Goal: Task Accomplishment & Management: Manage account settings

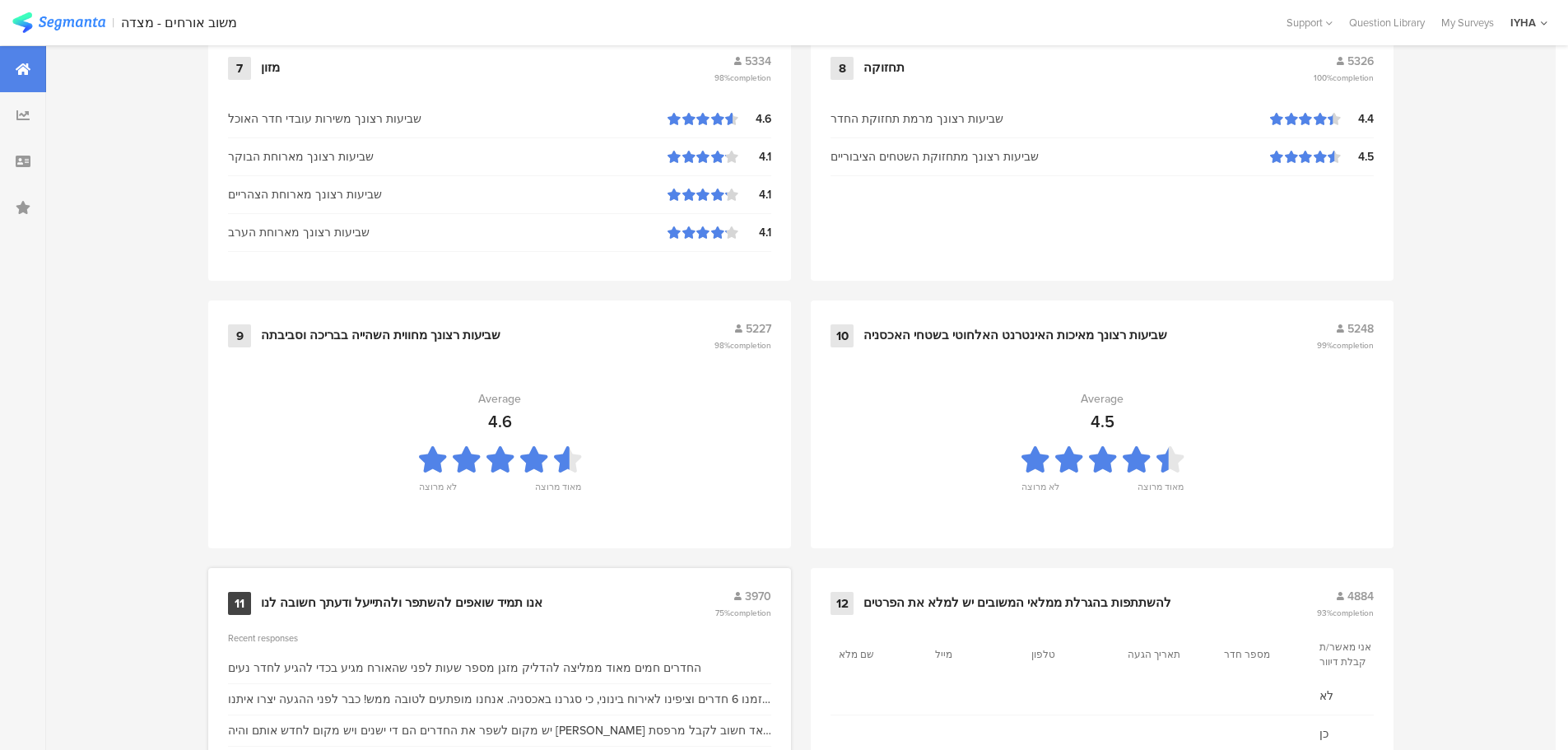
scroll to position [1665, 0]
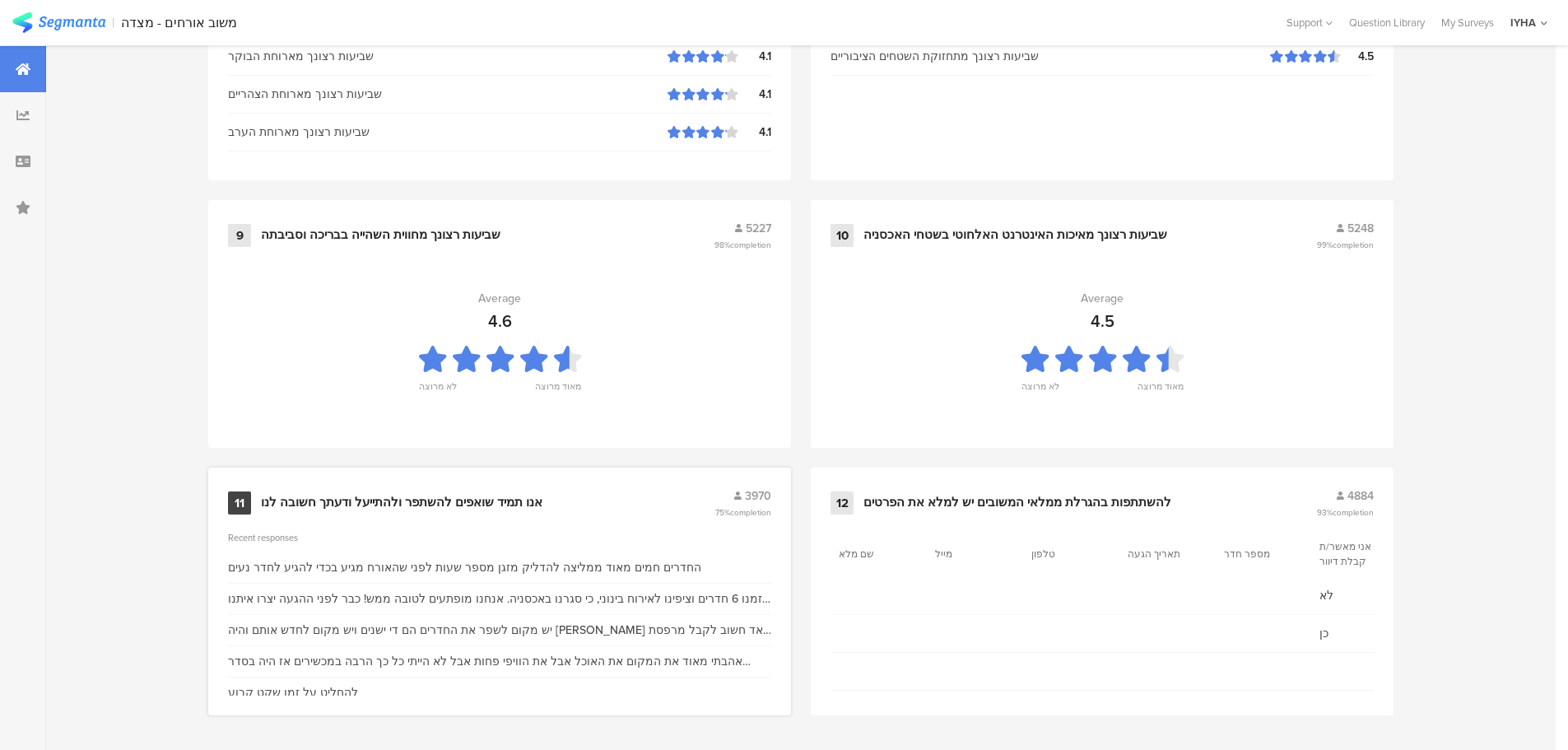
click at [417, 498] on div "אנו תמיד שואפים להשתפר ולהתייעל ודעתך חשובה לנו" at bounding box center [401, 502] width 281 height 17
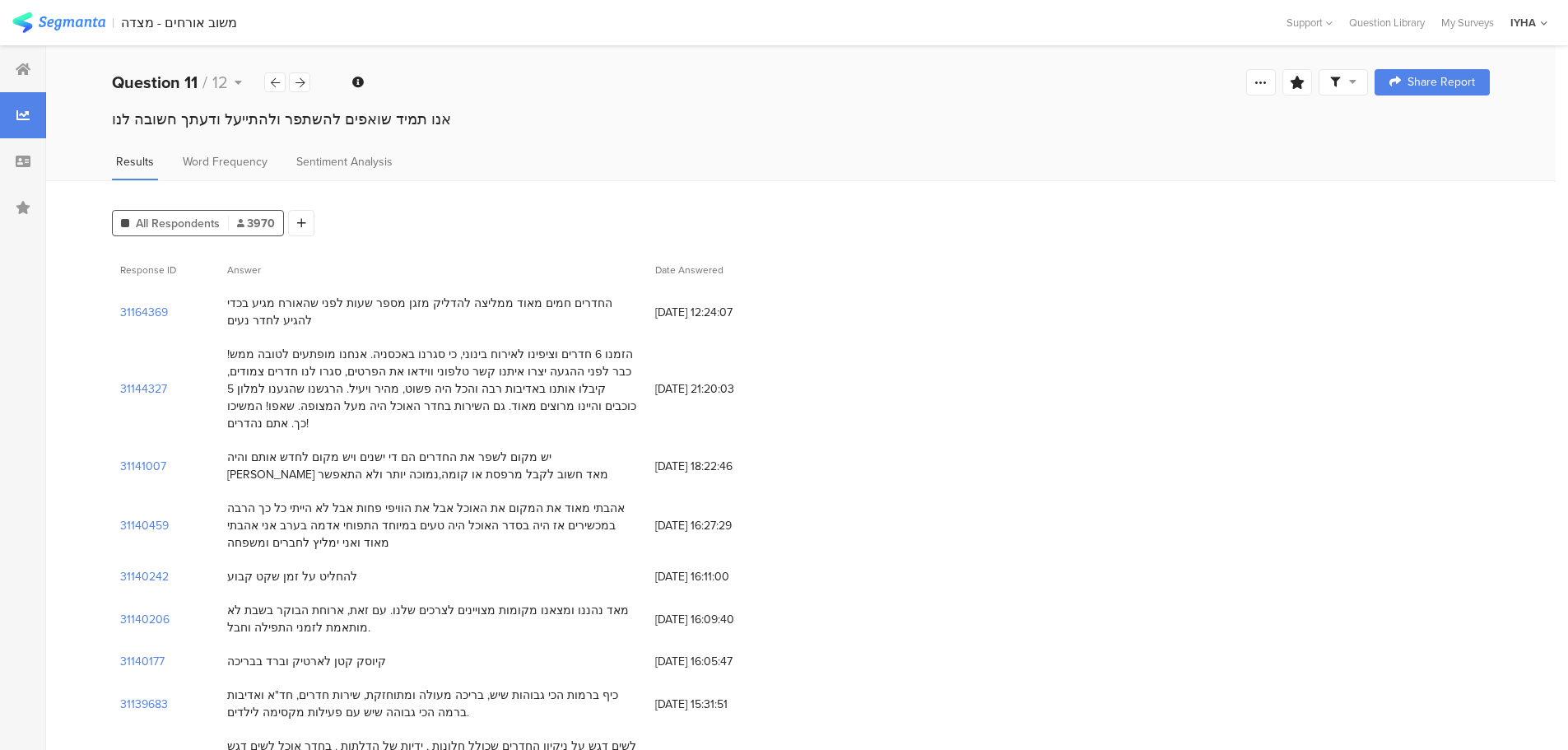
click at [1460, 14] on section "| משוב אורחים - מצדה Help Center Live Chat Support Question Library My Surveys …" at bounding box center [784, 23] width 1568 height 46
click at [1458, 22] on div "My Surveys" at bounding box center [1468, 23] width 70 height 16
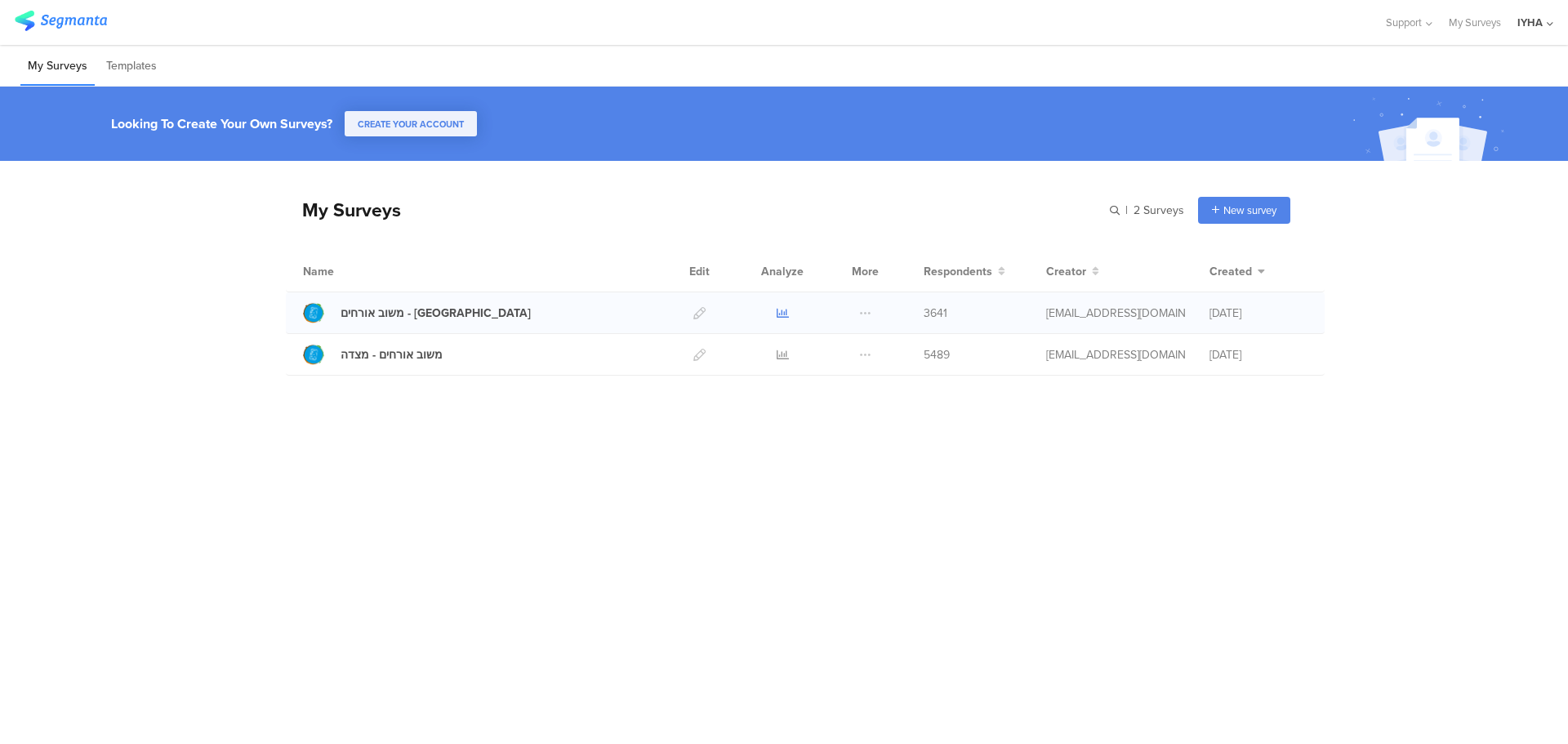
click at [780, 310] on icon at bounding box center [783, 313] width 12 height 12
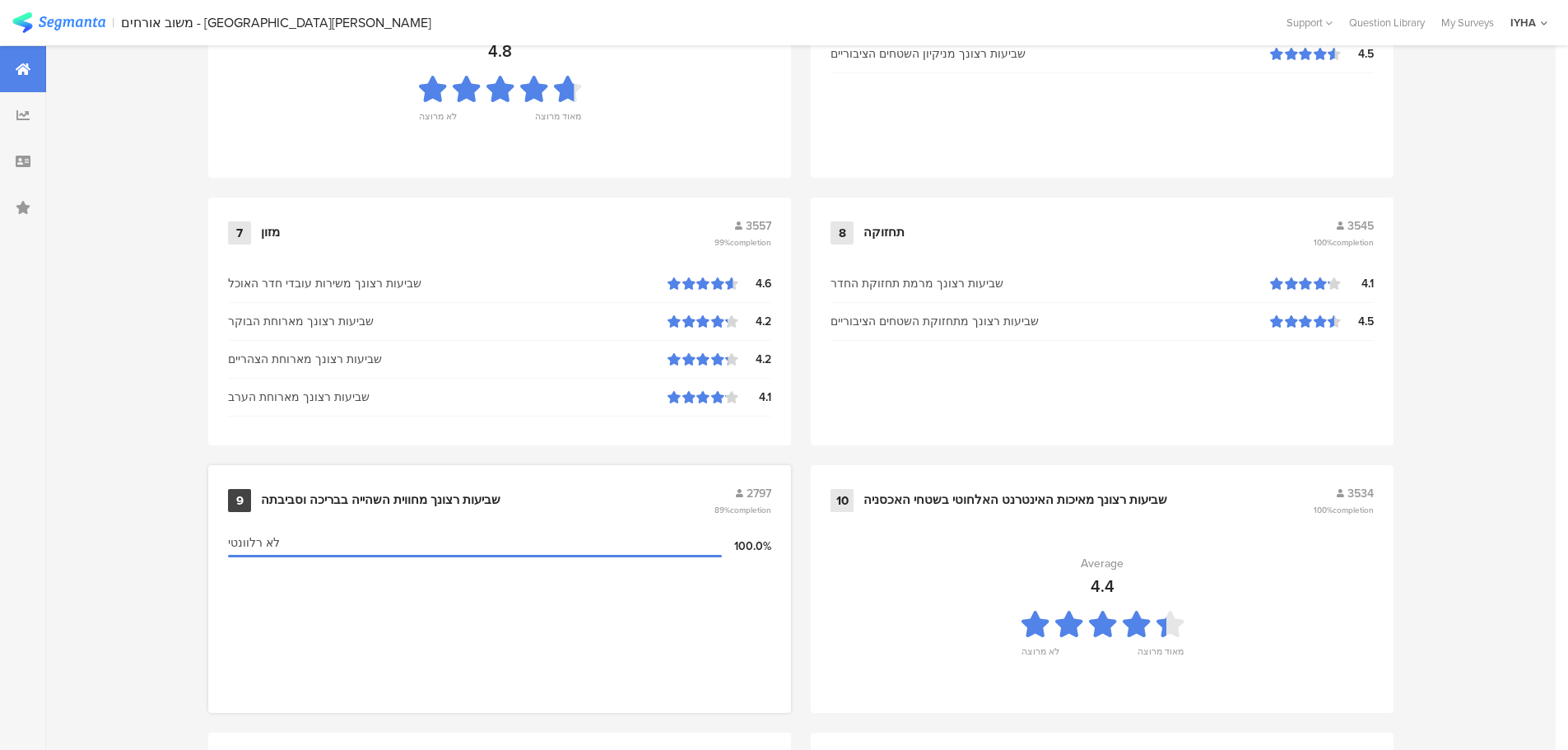
scroll to position [1665, 0]
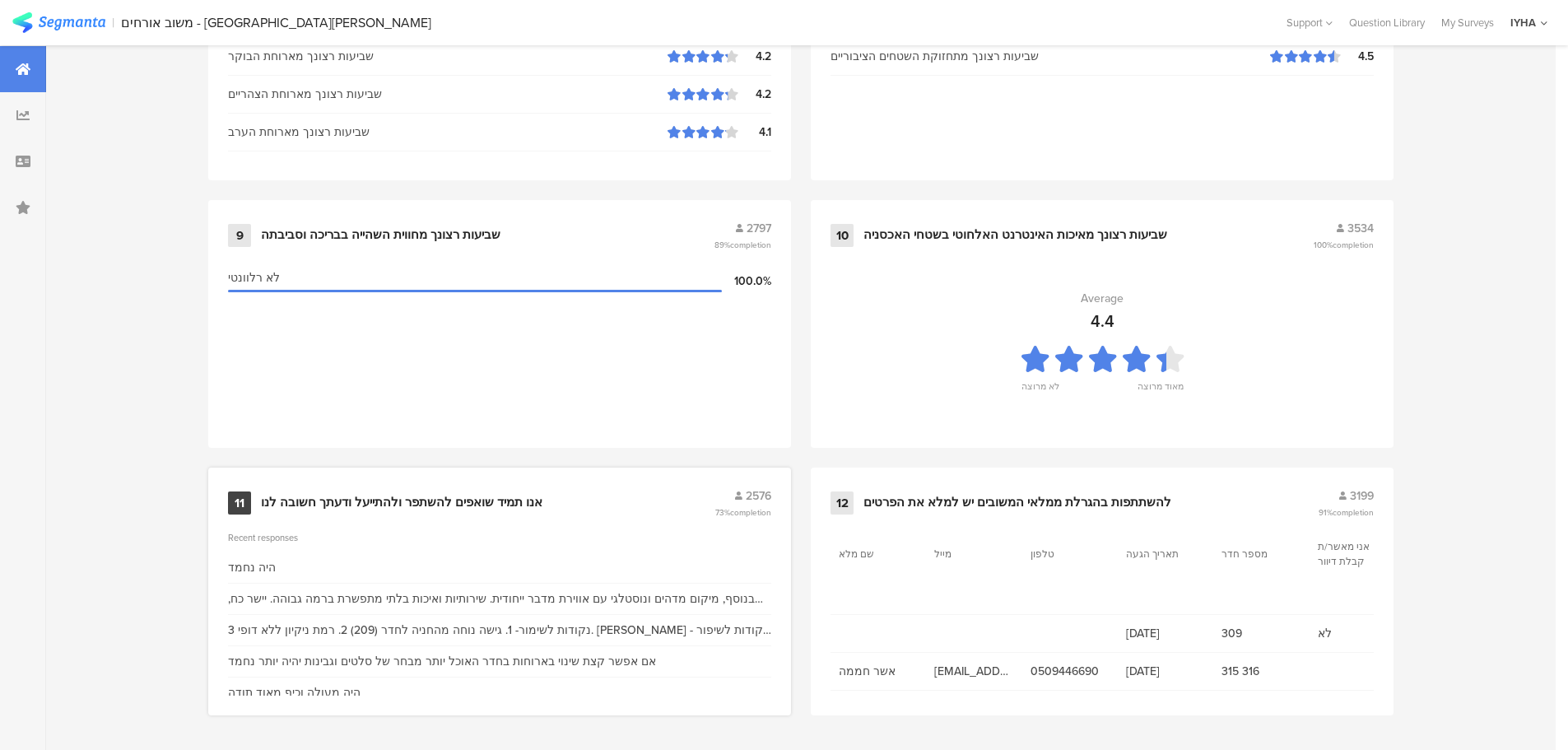
click at [453, 496] on div "אנו תמיד שואפים להשתפר ולהתייעל ודעתך חשובה לנו" at bounding box center [401, 502] width 281 height 17
